Goal: Task Accomplishment & Management: Complete application form

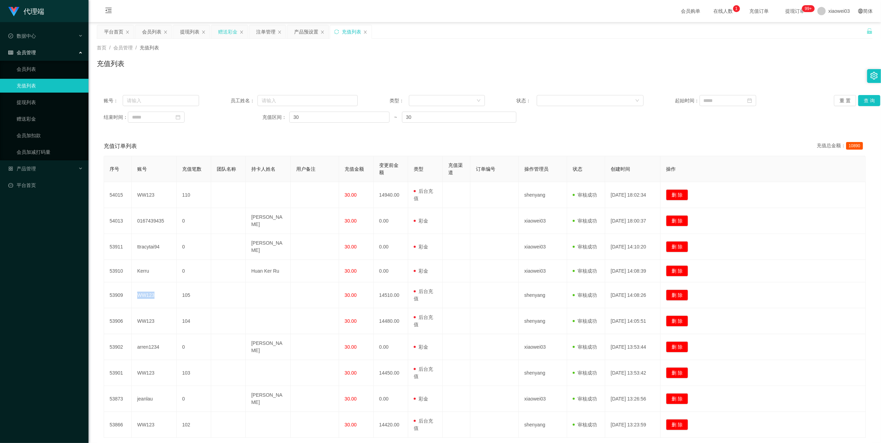
click at [233, 30] on div "赠送彩金" at bounding box center [227, 31] width 19 height 13
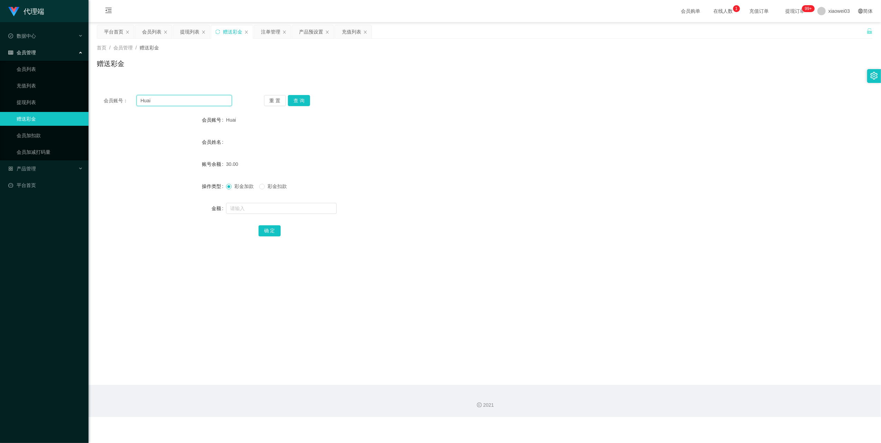
click at [219, 96] on input "Huai" at bounding box center [183, 100] width 95 height 11
click at [307, 104] on button "查 询" at bounding box center [299, 100] width 22 height 11
click at [276, 205] on input "text" at bounding box center [281, 208] width 111 height 11
type input "100"
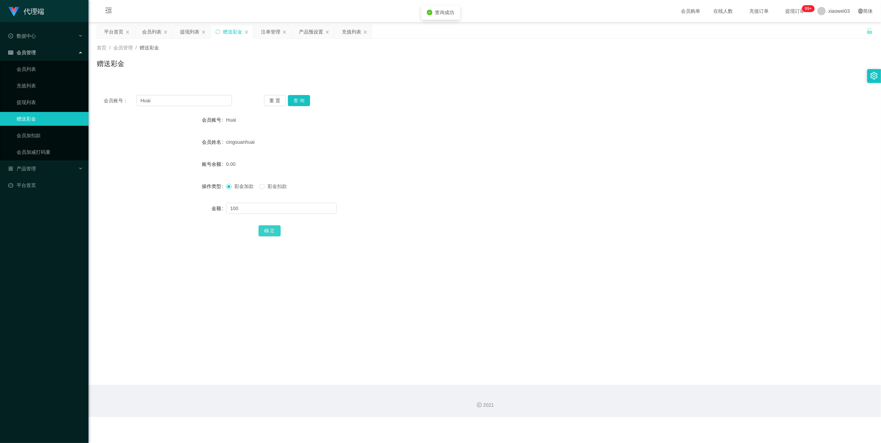
click at [272, 229] on button "确 定" at bounding box center [269, 230] width 22 height 11
click at [205, 103] on input "Huai" at bounding box center [183, 100] width 95 height 11
paste input "handsomebin"
type input "handsomebin"
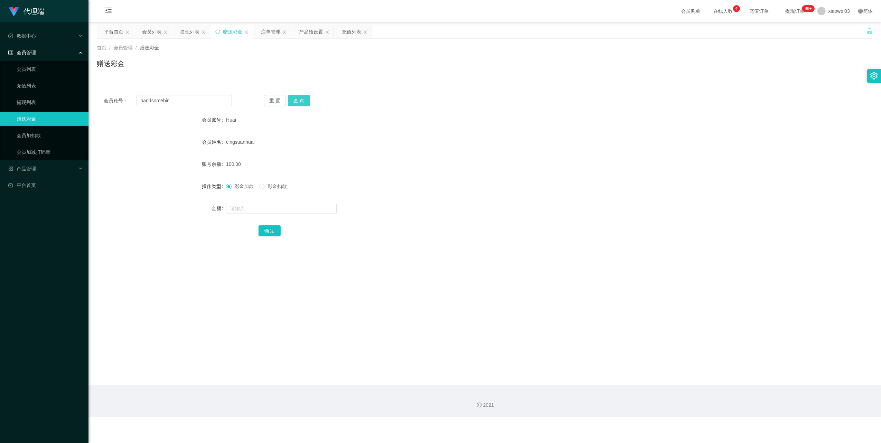
click at [298, 98] on button "查 询" at bounding box center [299, 100] width 22 height 11
click at [285, 209] on input "text" at bounding box center [281, 208] width 111 height 11
type input "100"
click at [274, 230] on button "确 定" at bounding box center [269, 230] width 22 height 11
click at [188, 97] on input "handsomebin" at bounding box center [183, 100] width 95 height 11
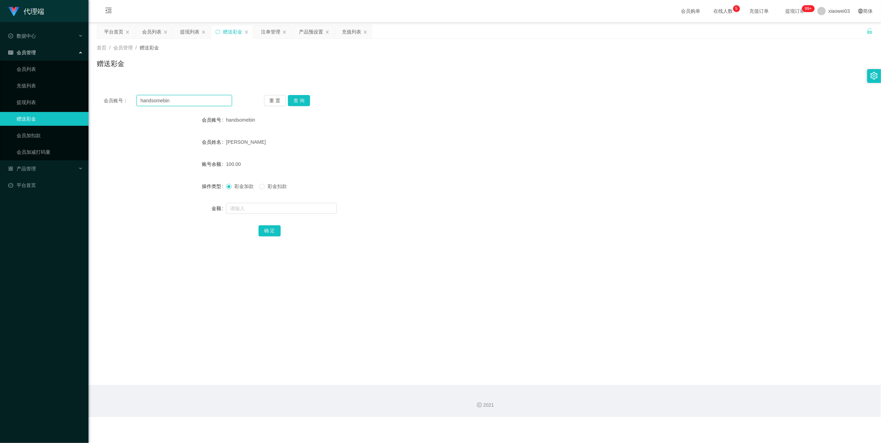
click at [188, 97] on input "handsomebin" at bounding box center [183, 100] width 95 height 11
paste input "170666745515"
type input "170666745515"
click at [299, 97] on button "查 询" at bounding box center [299, 100] width 22 height 11
click at [301, 207] on input "text" at bounding box center [281, 208] width 111 height 11
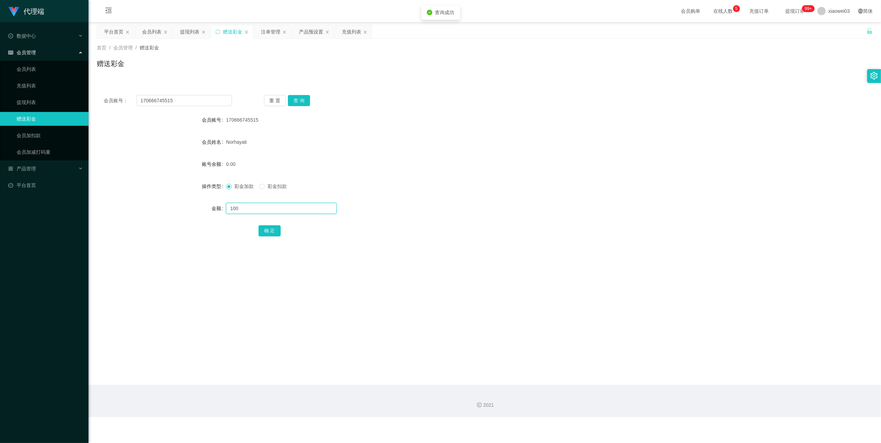
type input "100"
click at [276, 226] on button "确 定" at bounding box center [269, 230] width 22 height 11
click at [191, 29] on div "提现列表" at bounding box center [189, 31] width 19 height 13
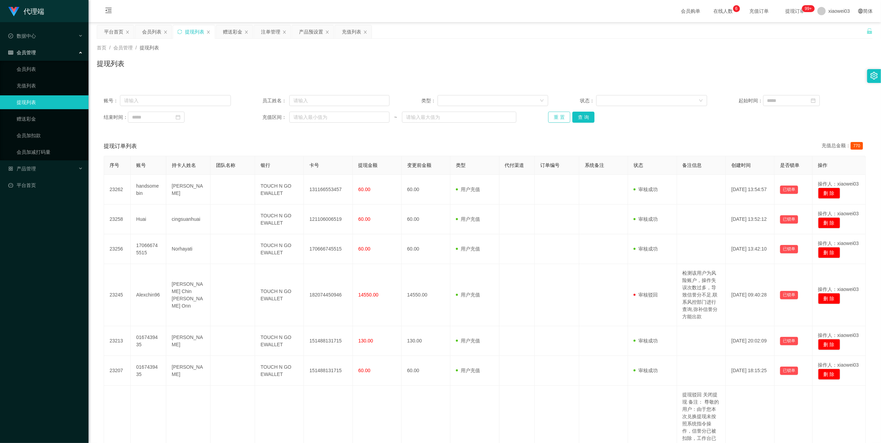
click at [554, 121] on button "重 置" at bounding box center [559, 117] width 22 height 11
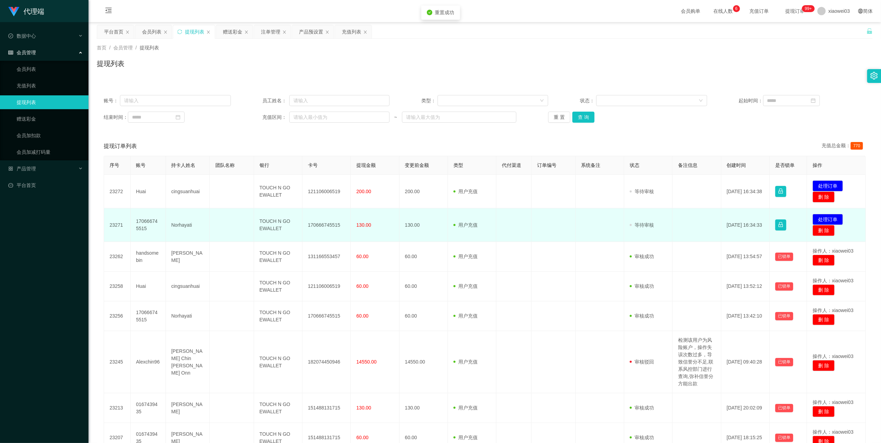
click at [321, 227] on td "170666745515" at bounding box center [326, 225] width 48 height 34
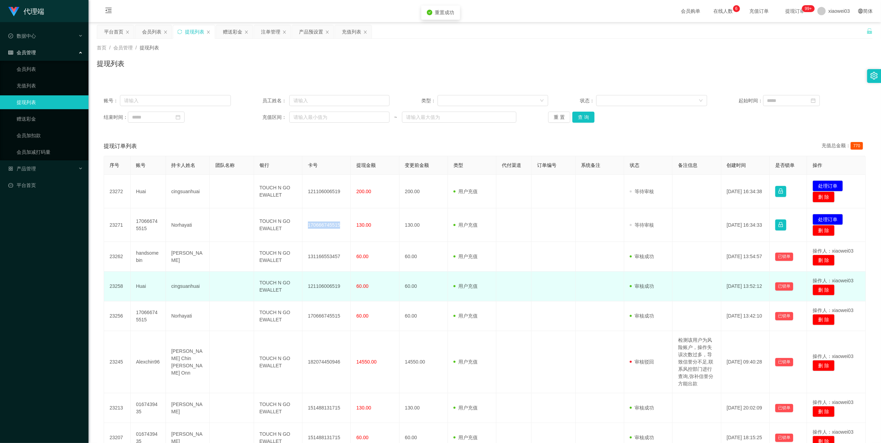
copy td "170666745515"
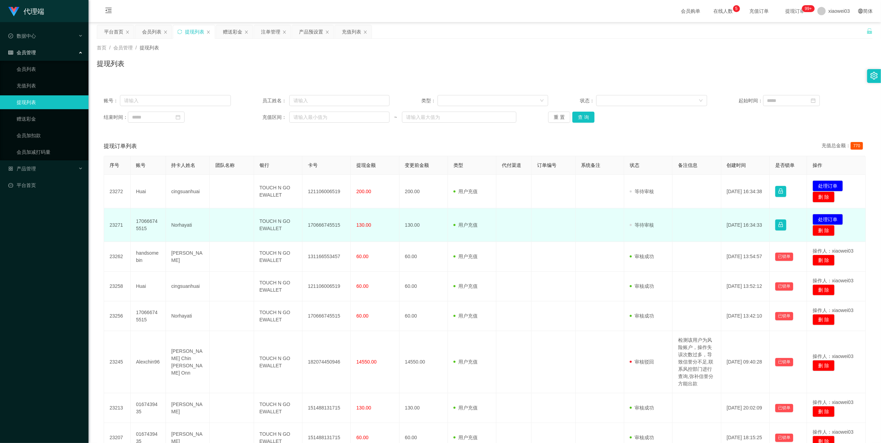
click at [273, 223] on td "TOUCH N GO EWALLET" at bounding box center [278, 225] width 48 height 34
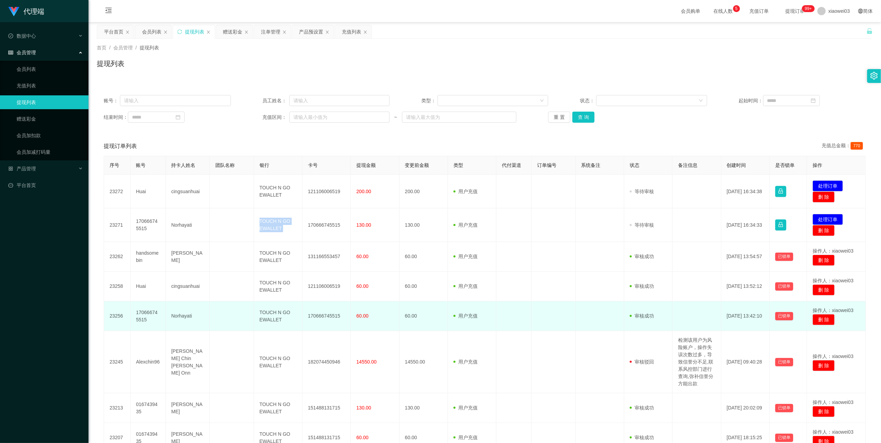
copy td "TOUCH N GO EWALLET"
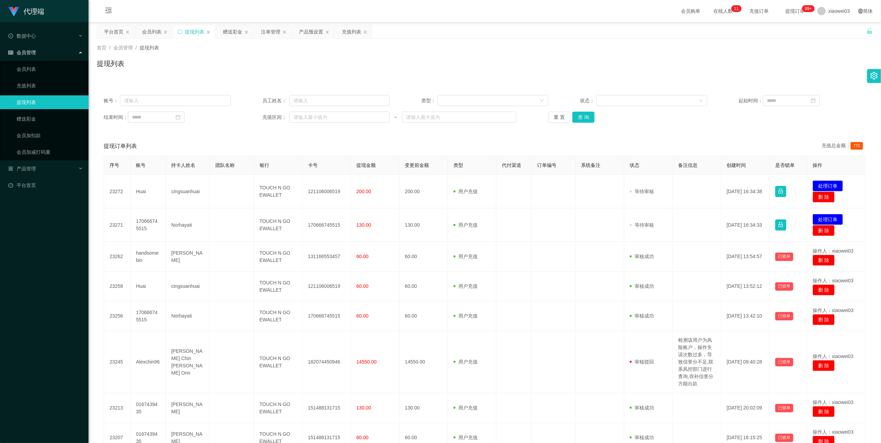
click at [686, 125] on div "账号： 员工姓名： 类型： 状态： 起始时间： 结束时间： 充值区间： ~ 重 置 查 询" at bounding box center [485, 108] width 776 height 41
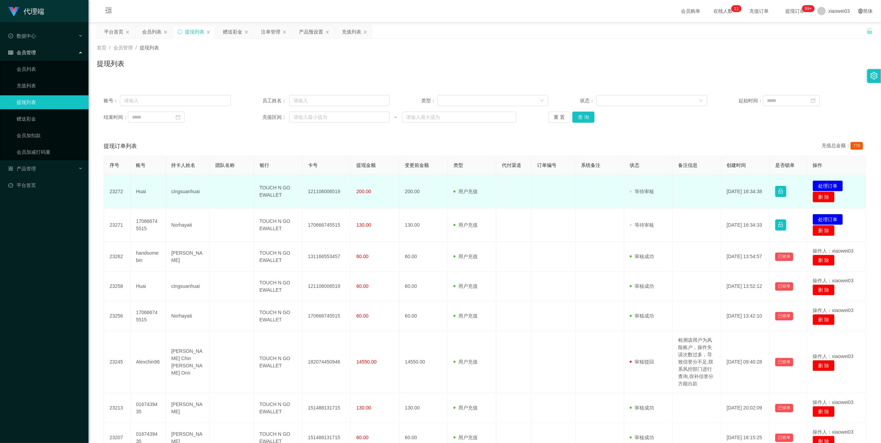
click at [141, 191] on td "Huai" at bounding box center [148, 192] width 35 height 34
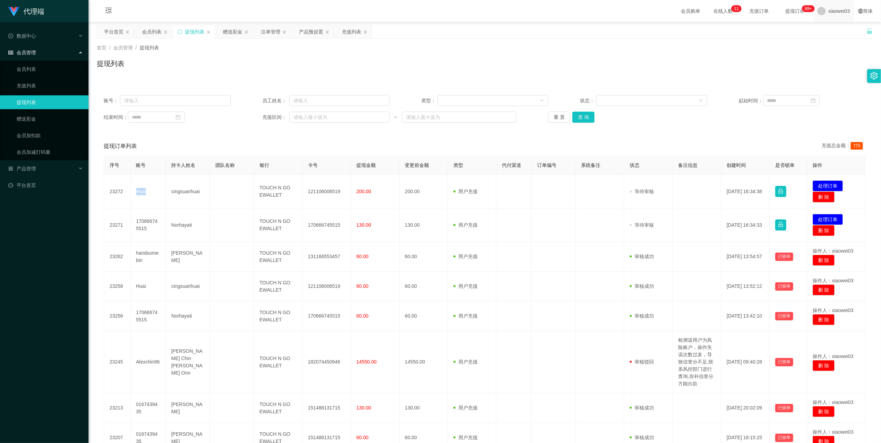
copy td "Huai"
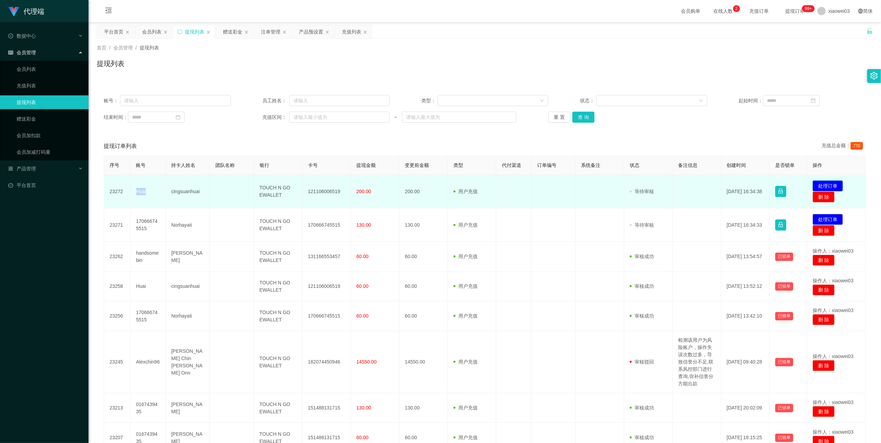
click at [827, 183] on button "处理订单" at bounding box center [827, 185] width 30 height 11
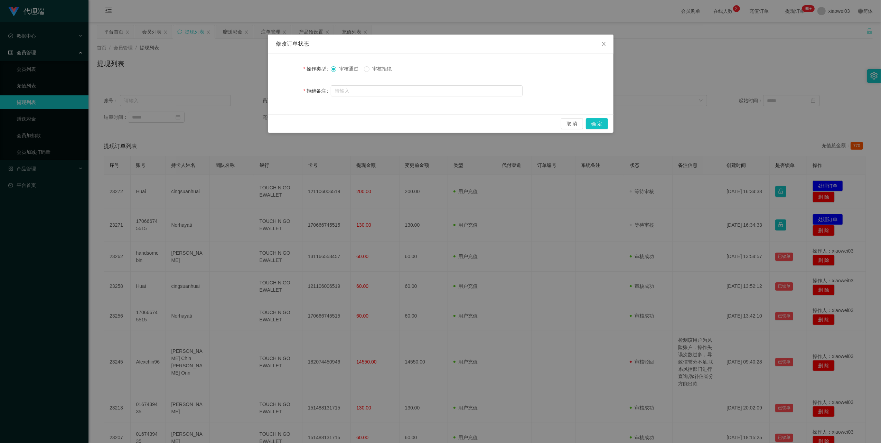
click at [386, 66] on span "审核拒绝" at bounding box center [381, 69] width 25 height 6
click at [379, 92] on input "text" at bounding box center [427, 90] width 192 height 11
type input "提现积分与数据收益不符"
click at [596, 123] on button "确 定" at bounding box center [597, 123] width 22 height 11
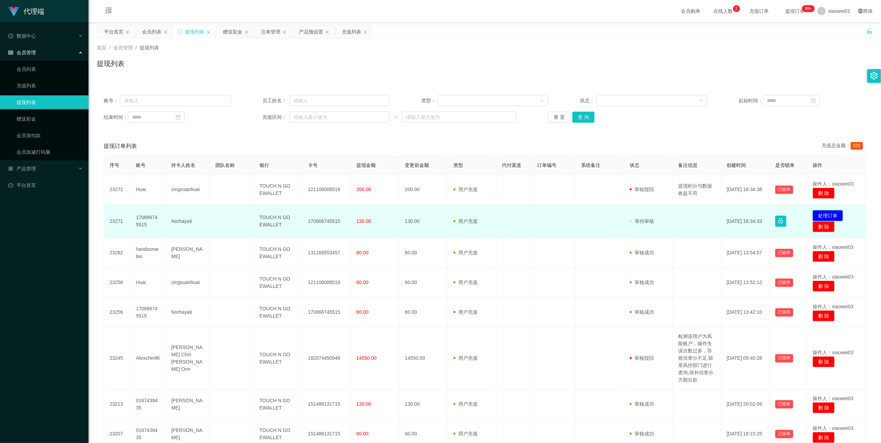
click at [829, 213] on button "处理订单" at bounding box center [827, 215] width 30 height 11
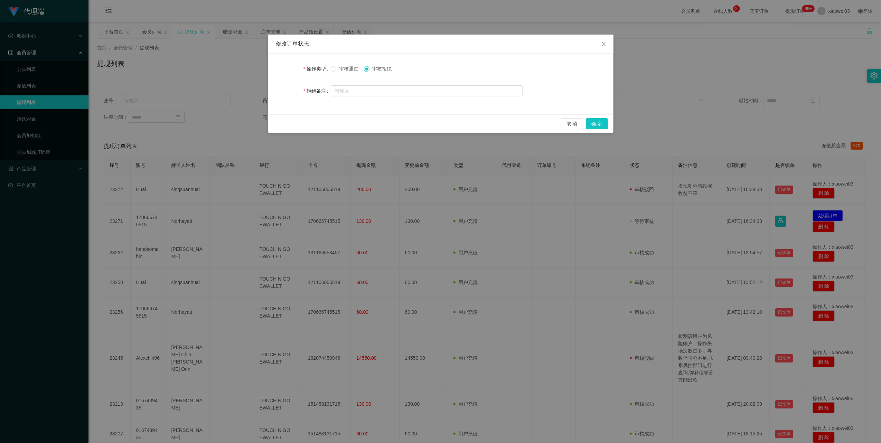
click at [345, 67] on span "审核通过" at bounding box center [348, 69] width 25 height 6
click at [601, 124] on button "确 定" at bounding box center [597, 123] width 22 height 11
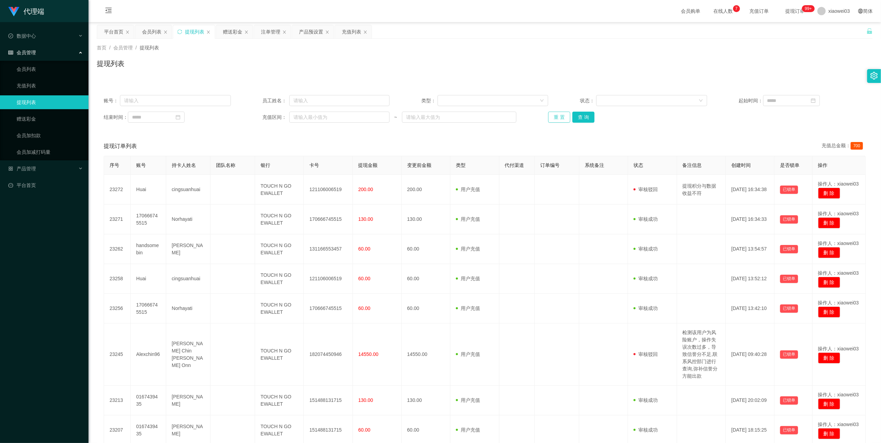
click at [552, 117] on button "重 置" at bounding box center [559, 117] width 22 height 11
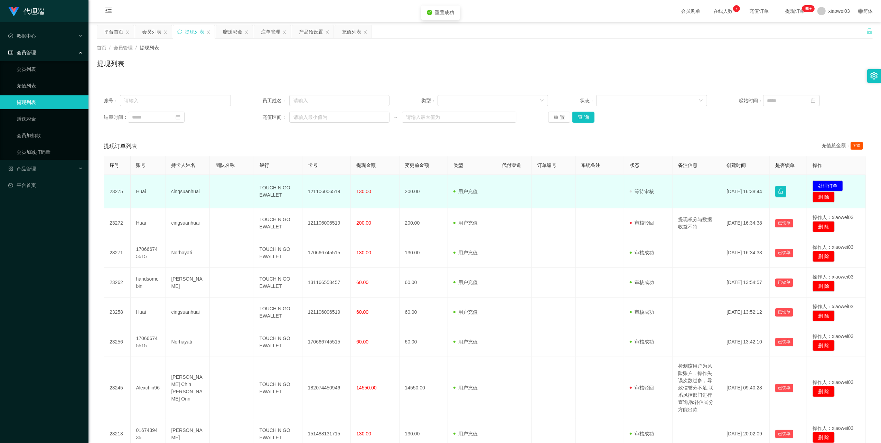
click at [331, 191] on td "121106006519" at bounding box center [326, 192] width 48 height 34
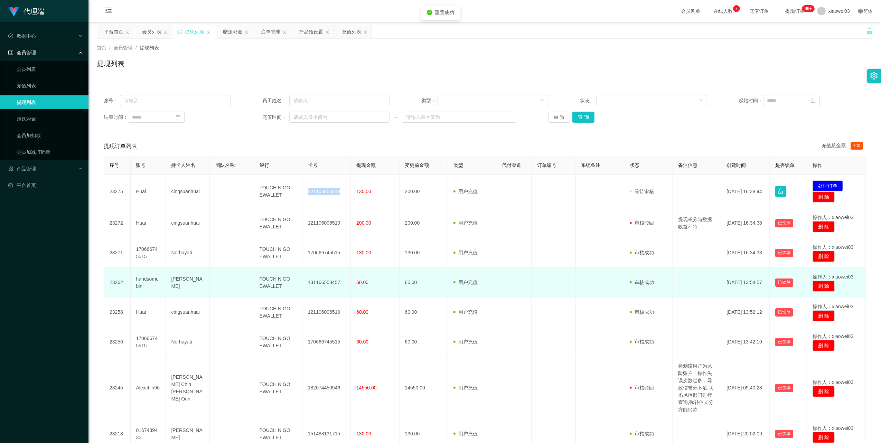
copy td "121106006519"
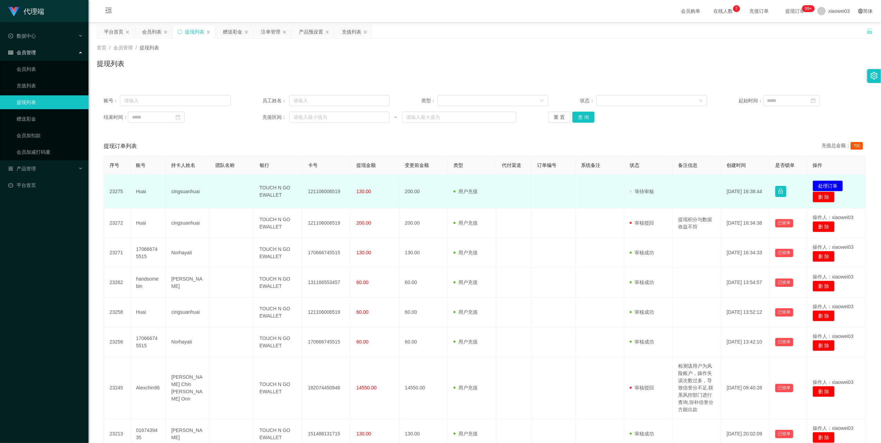
click at [273, 190] on td "TOUCH N GO EWALLET" at bounding box center [278, 192] width 48 height 34
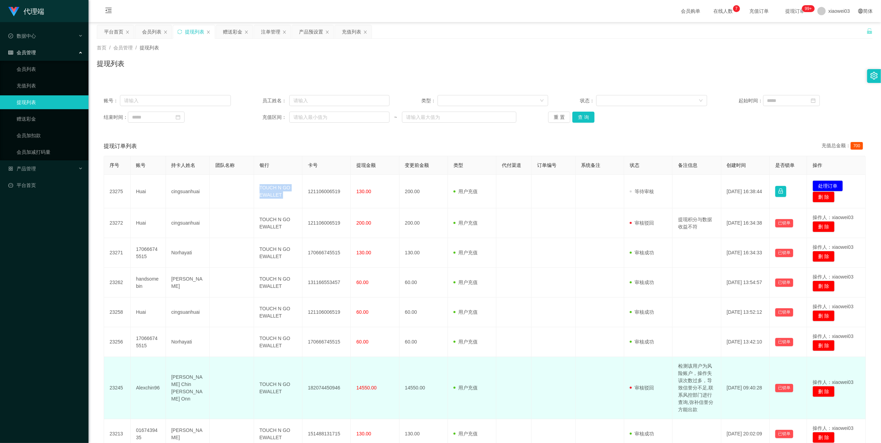
copy td "TOUCH N GO EWALLET"
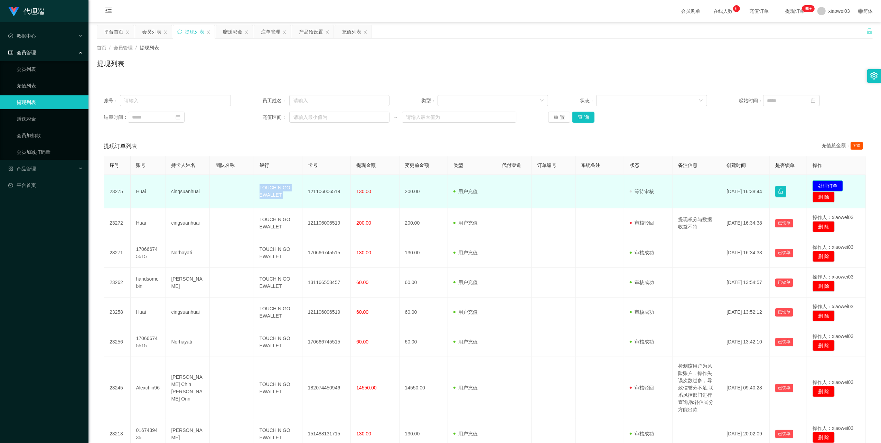
click at [817, 184] on button "处理订单" at bounding box center [827, 185] width 30 height 11
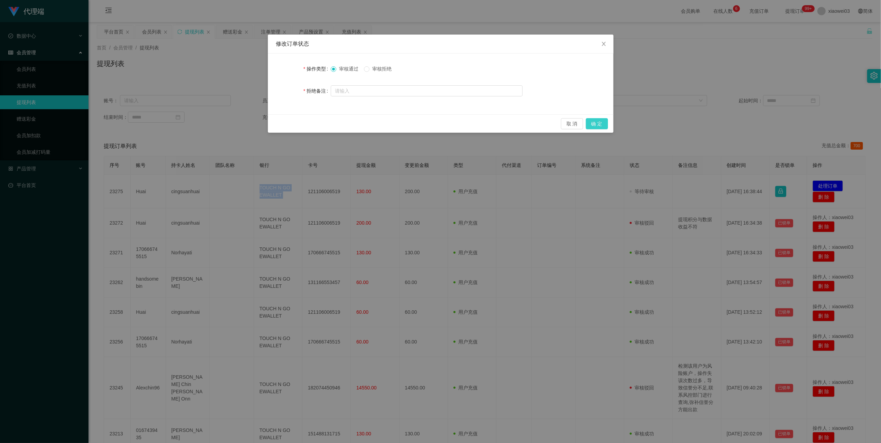
click at [599, 123] on button "确 定" at bounding box center [597, 123] width 22 height 11
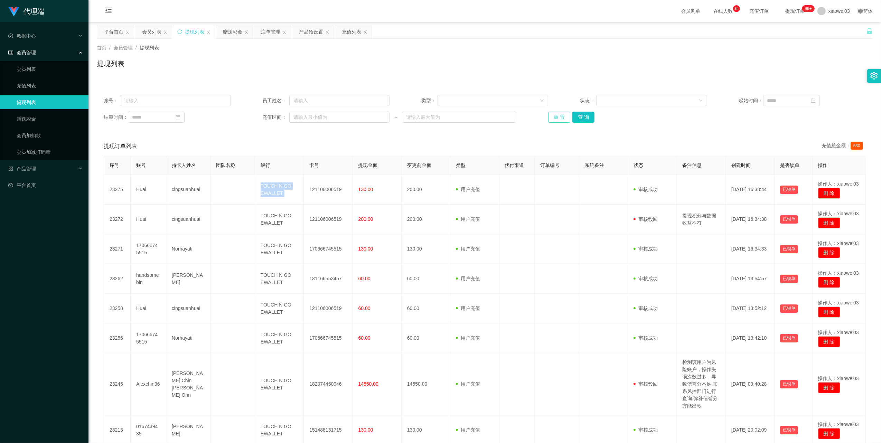
click at [563, 117] on button "重 置" at bounding box center [559, 117] width 22 height 11
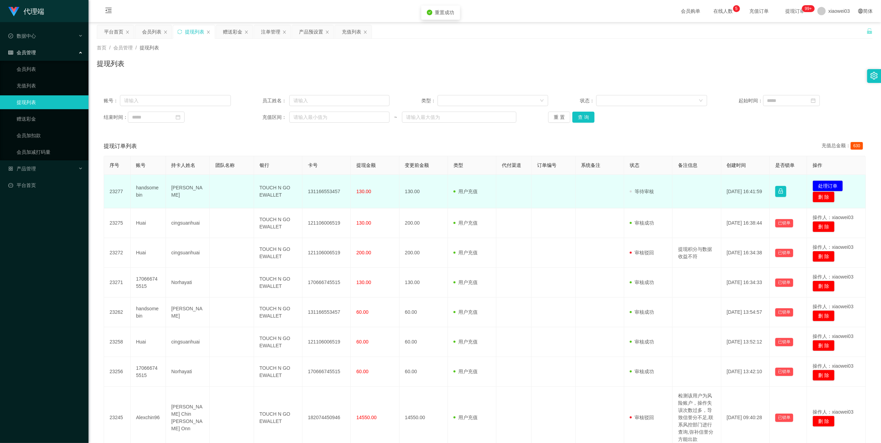
click at [331, 190] on td "131166553457" at bounding box center [326, 192] width 48 height 34
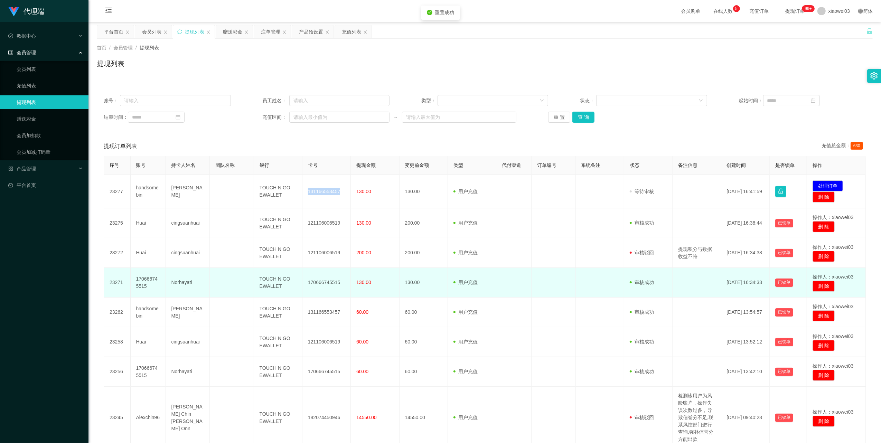
copy td "131166553457"
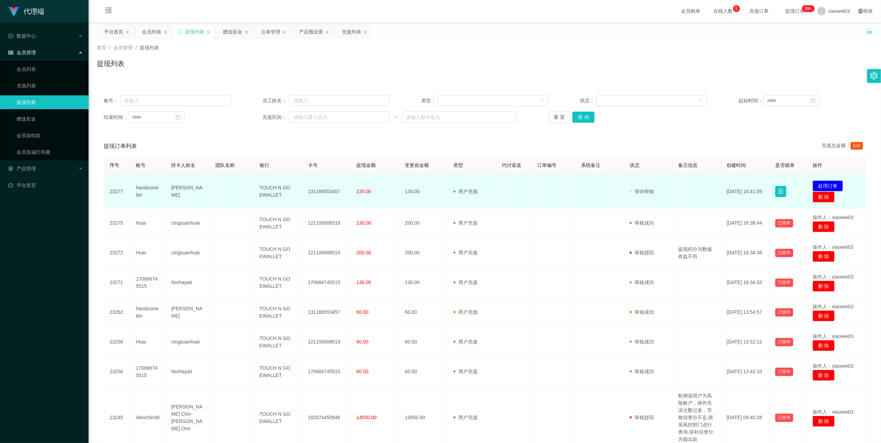
click at [272, 193] on td "TOUCH N GO EWALLET" at bounding box center [278, 192] width 48 height 34
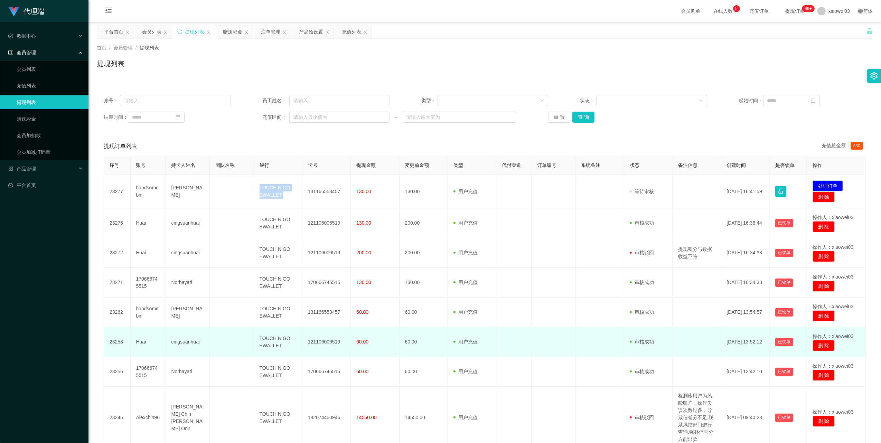
copy td "TOUCH N GO EWALLET"
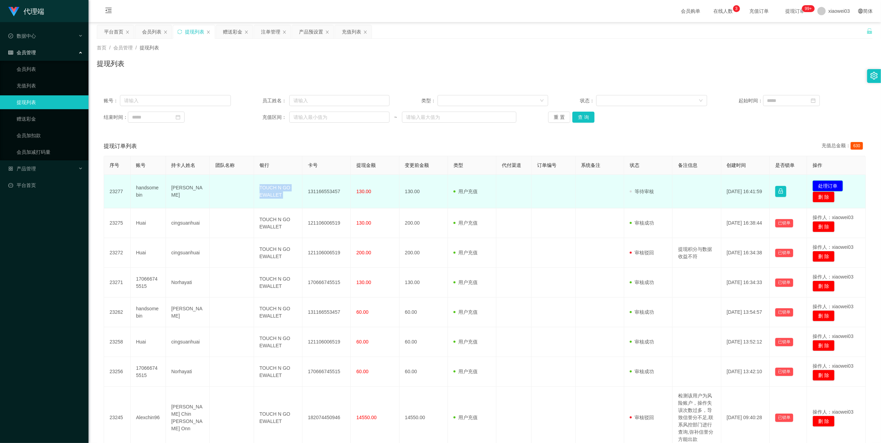
click at [818, 183] on button "处理订单" at bounding box center [827, 185] width 30 height 11
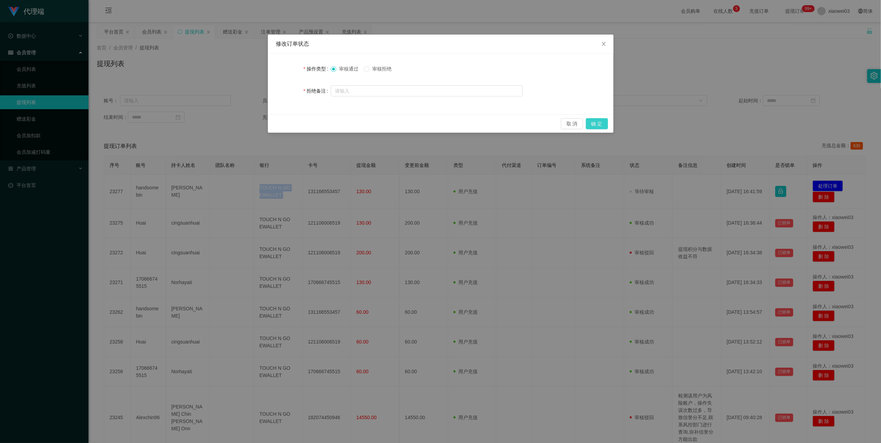
click at [595, 126] on button "确 定" at bounding box center [597, 123] width 22 height 11
